Goal: Find specific page/section

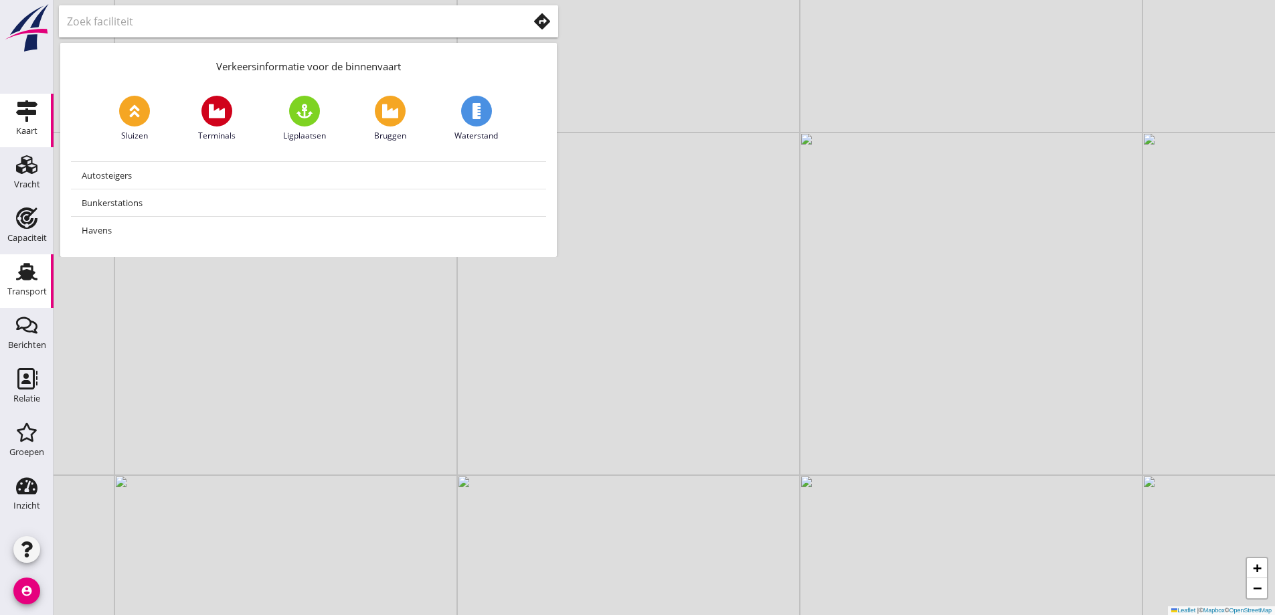
click at [9, 283] on div "Transport" at bounding box center [27, 292] width 40 height 19
click at [27, 213] on use at bounding box center [26, 218] width 21 height 21
